Goal: Navigation & Orientation: Find specific page/section

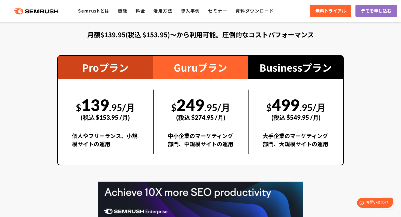
scroll to position [989, 0]
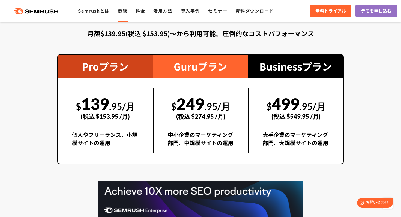
click at [122, 12] on link "機能" at bounding box center [123, 10] width 10 height 7
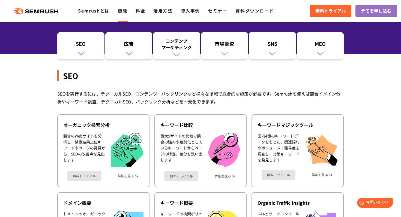
scroll to position [1, 0]
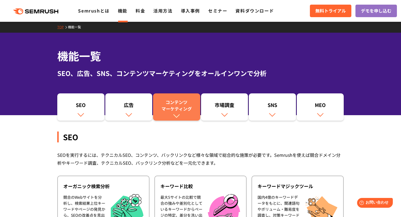
click at [169, 113] on link "コンテンツ マーケティング" at bounding box center [176, 106] width 47 height 27
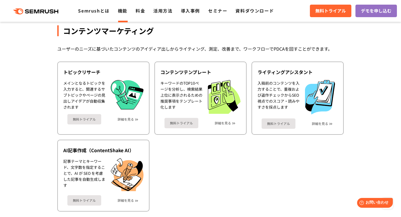
scroll to position [708, 0]
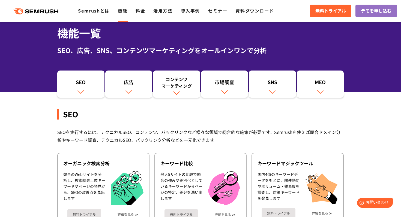
scroll to position [11, 0]
